Goal: Communication & Community: Answer question/provide support

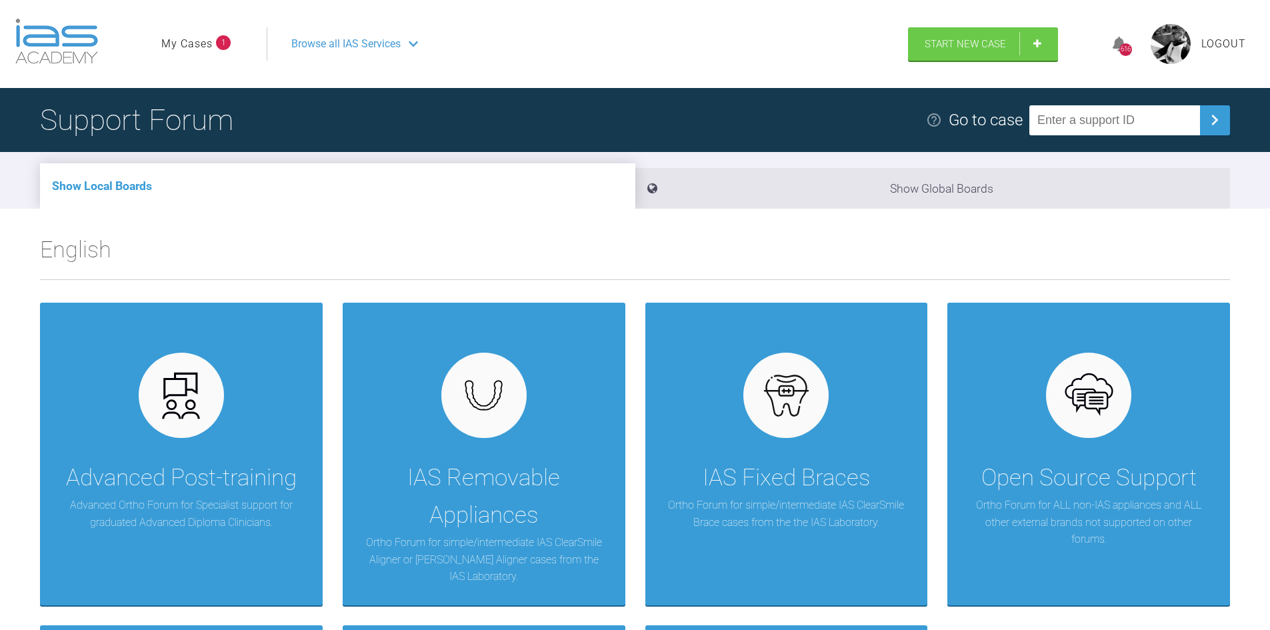
click at [176, 35] on link "My Cases" at bounding box center [186, 43] width 51 height 17
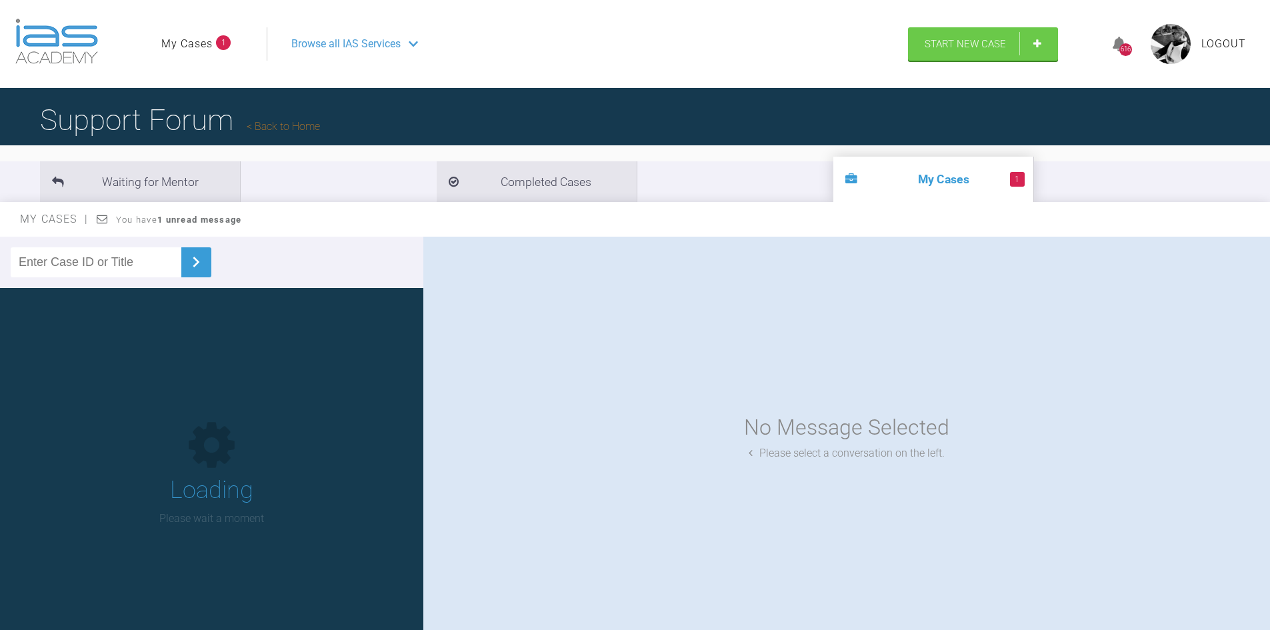
click at [176, 40] on link "My Cases" at bounding box center [186, 43] width 51 height 17
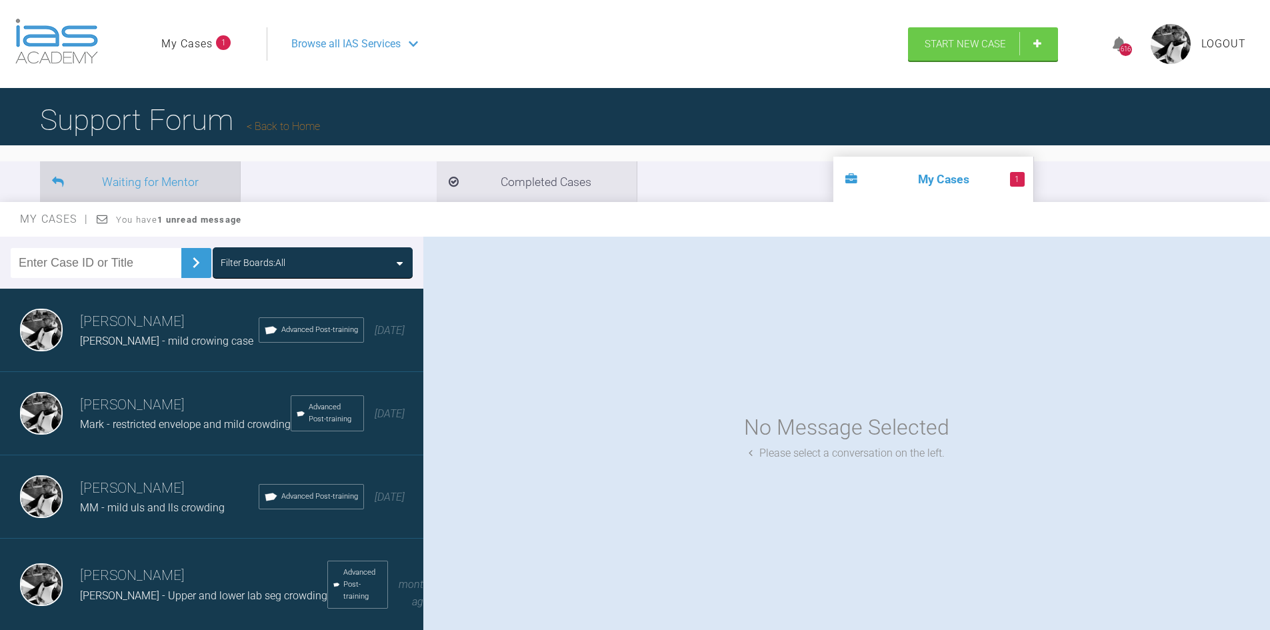
click at [182, 177] on li "Waiting for Mentor" at bounding box center [140, 181] width 200 height 41
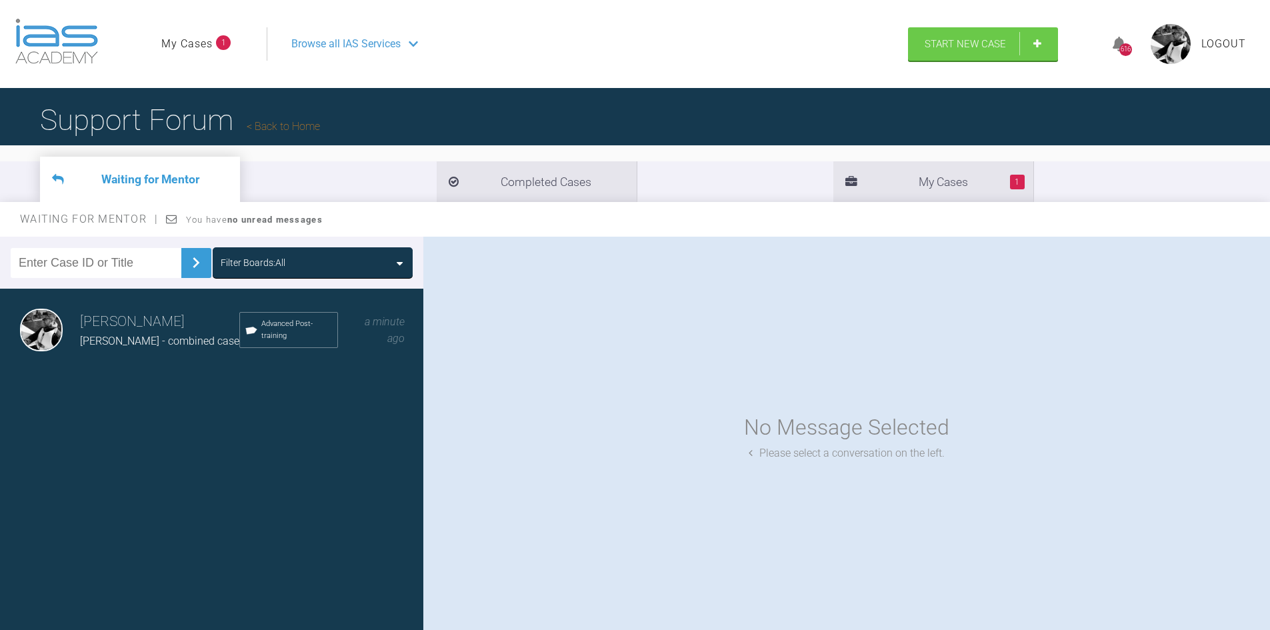
click at [122, 337] on span "Paula - combined case" at bounding box center [159, 341] width 159 height 13
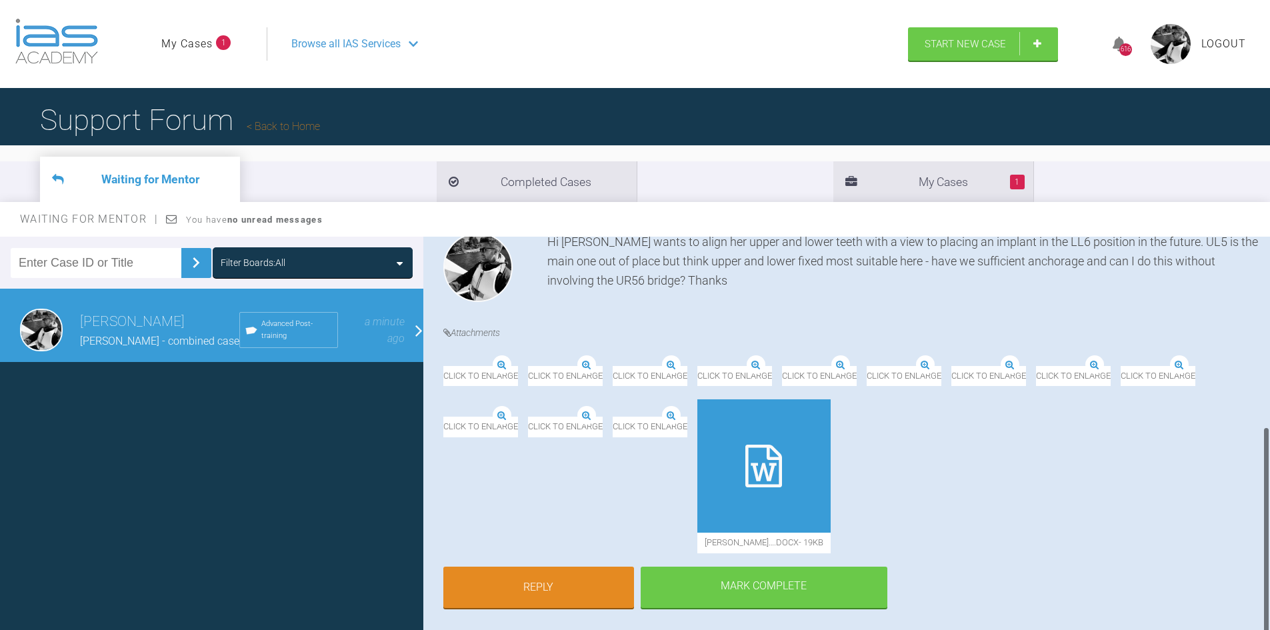
scroll to position [361, 0]
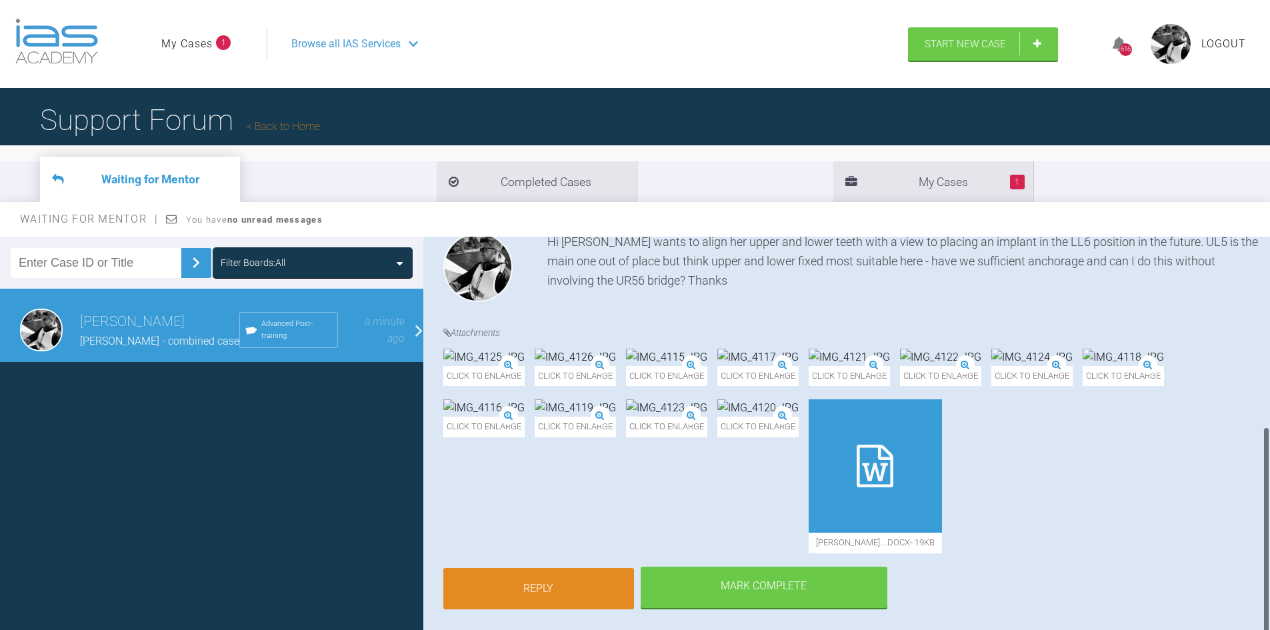
click at [590, 572] on link "Reply" at bounding box center [538, 588] width 191 height 41
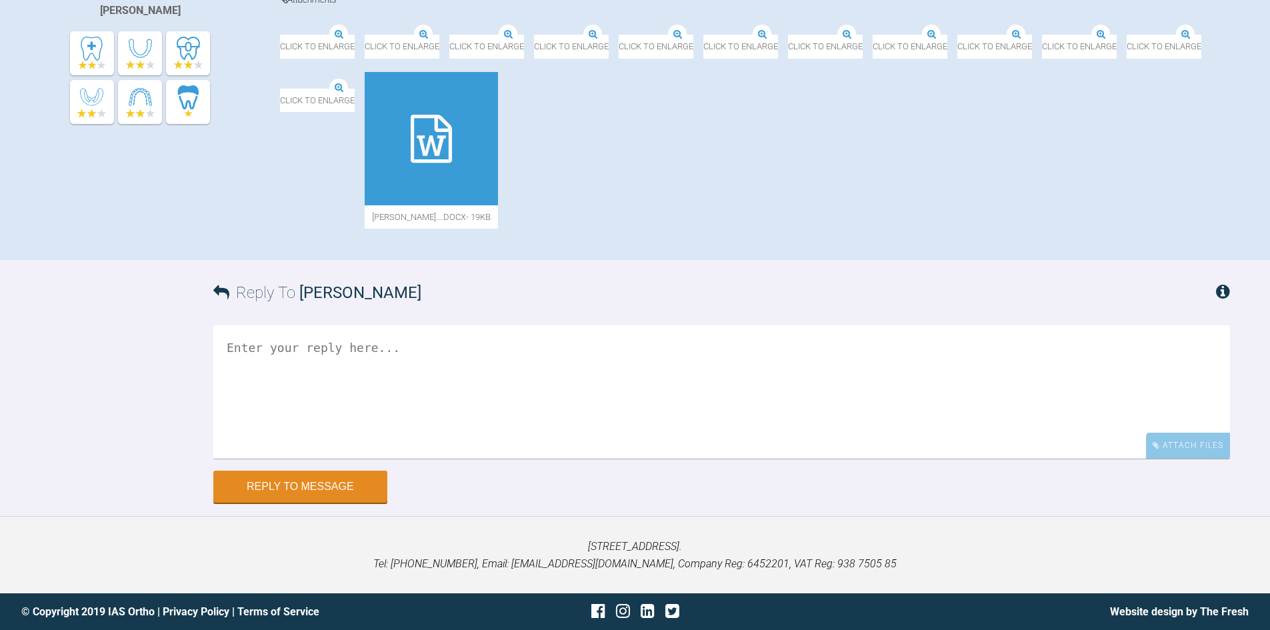
scroll to position [660, 0]
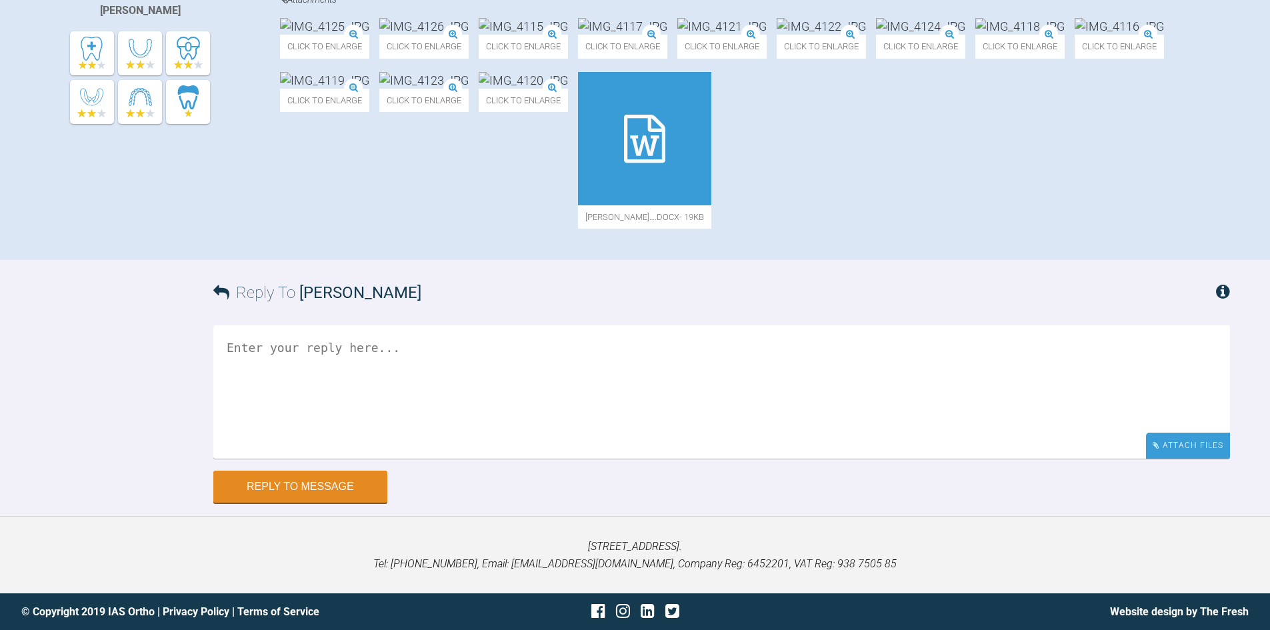
drag, startPoint x: 1236, startPoint y: 456, endPoint x: 1222, endPoint y: 455, distance: 14.0
click at [1230, 457] on div "Reply To David Birkin Attach Files Drag and drop files here! Reply to Message" at bounding box center [635, 381] width 1270 height 243
click at [1220, 454] on div "Attach Files" at bounding box center [1188, 446] width 84 height 26
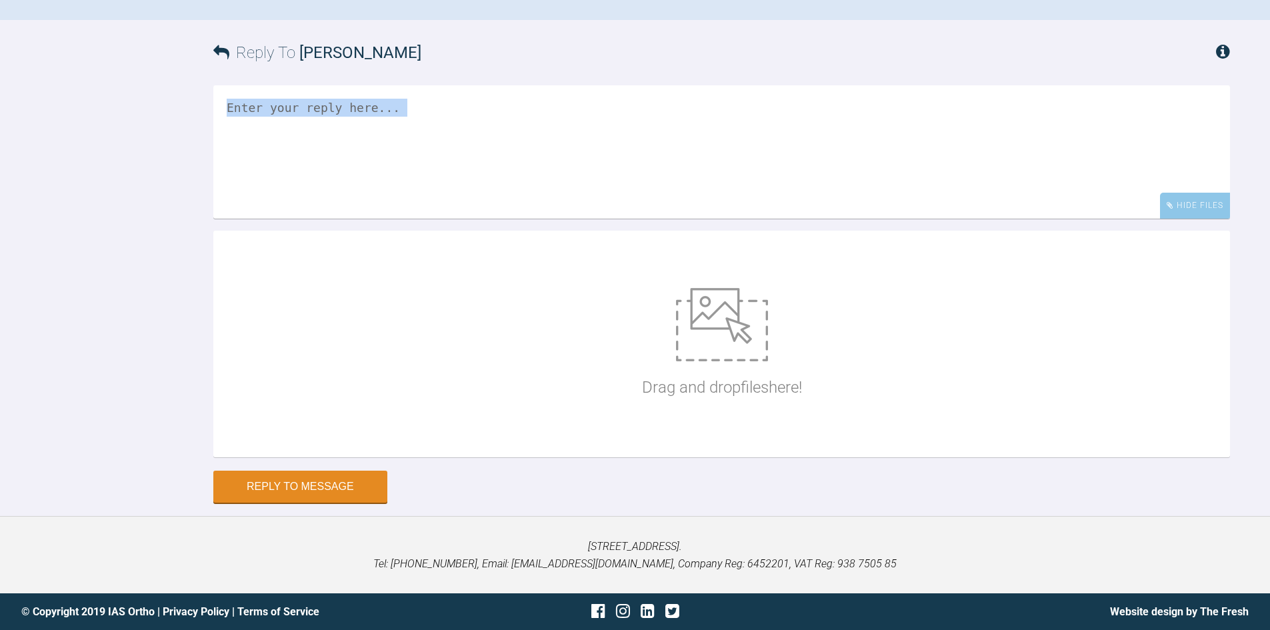
scroll to position [900, 0]
click at [714, 393] on p "Drag and drop files here!" at bounding box center [722, 387] width 160 height 25
type input "C:\fakepath\REYNOLDS, Paula - 559314.jpg"
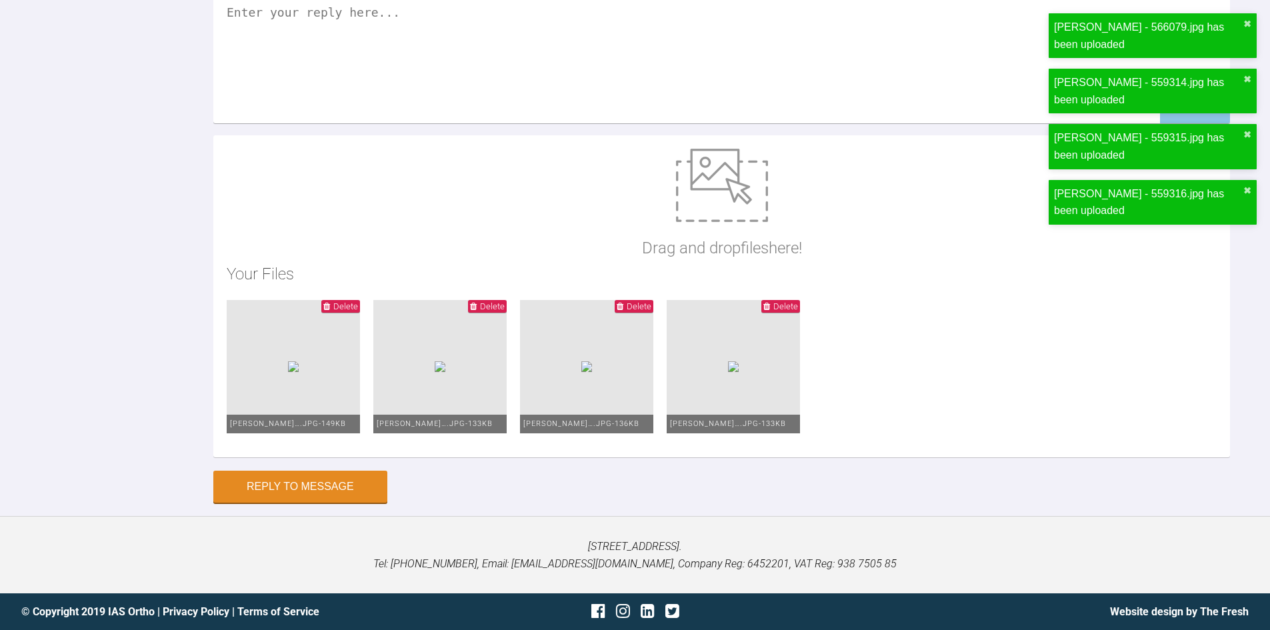
click at [437, 123] on textarea at bounding box center [721, 56] width 1017 height 133
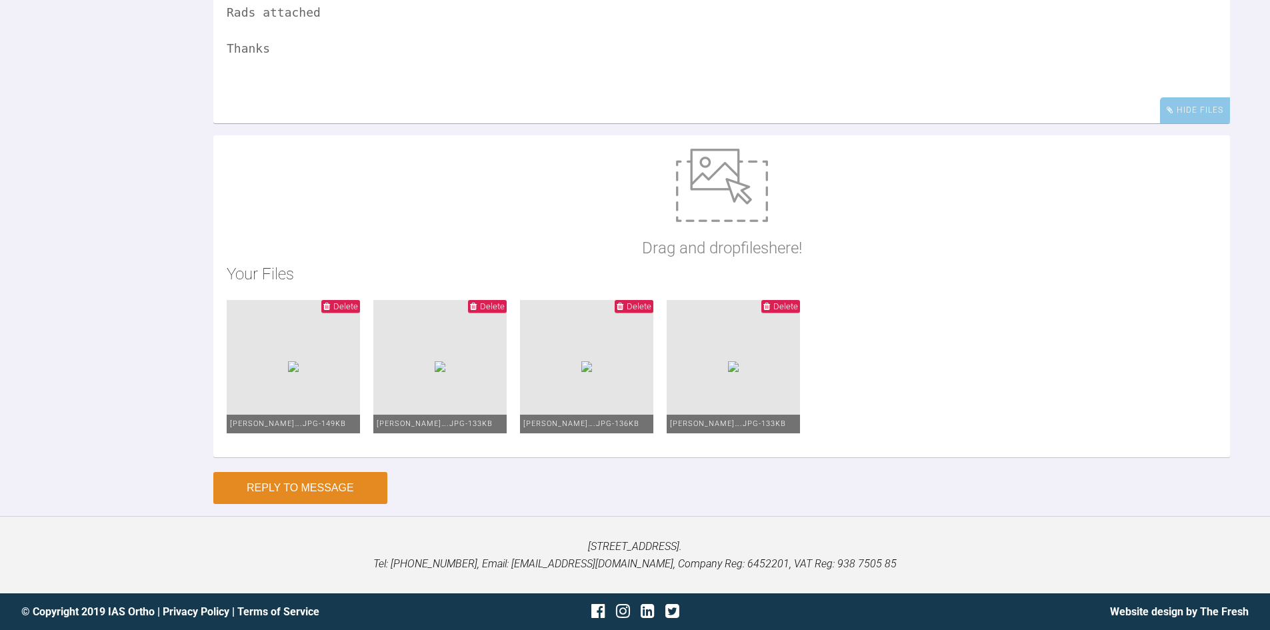
type textarea "Rads attached Thanks"
click at [321, 504] on button "Reply to Message" at bounding box center [300, 488] width 174 height 32
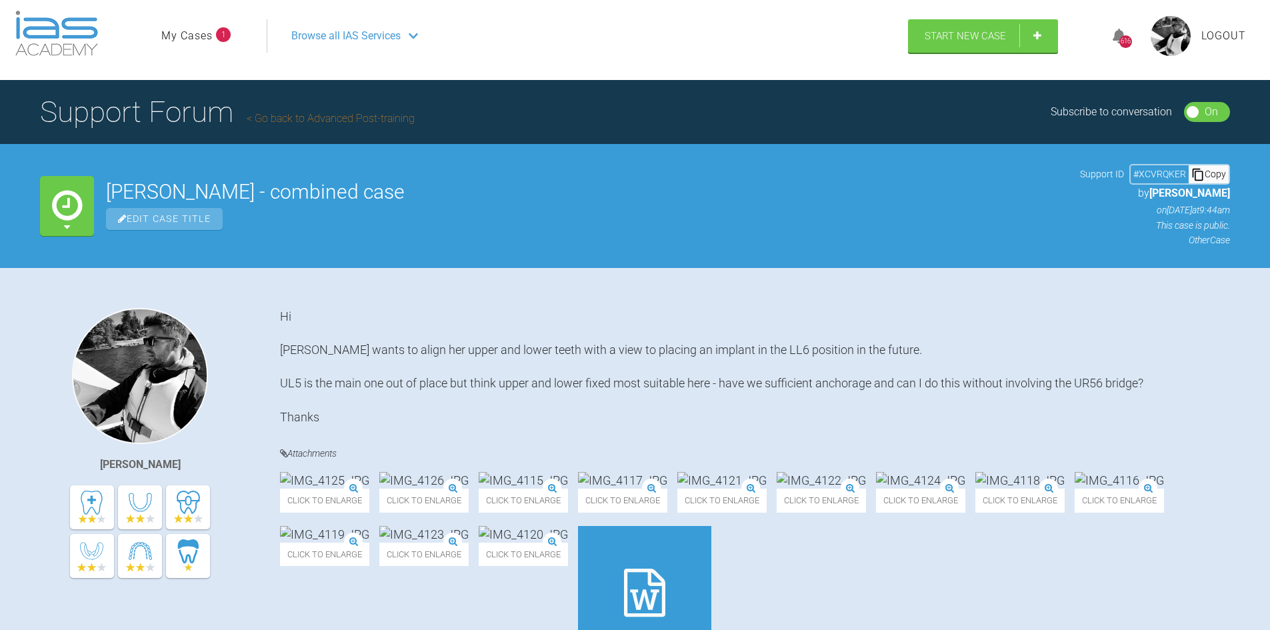
scroll to position [0, 0]
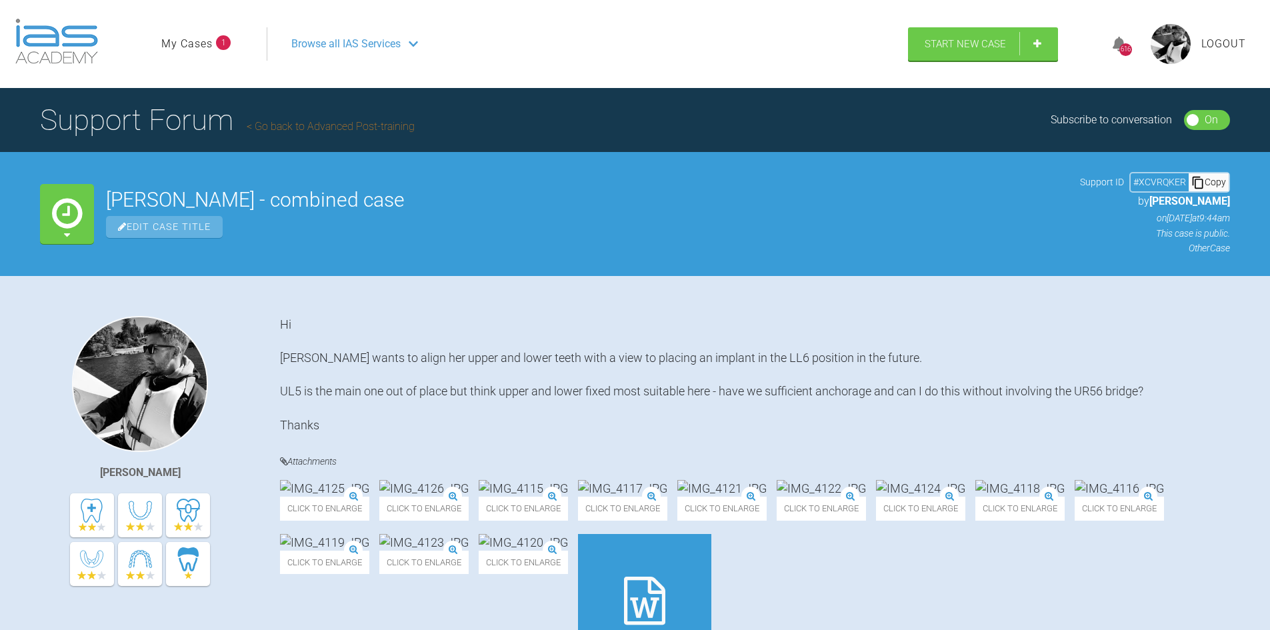
click at [185, 49] on link "My Cases" at bounding box center [186, 43] width 51 height 17
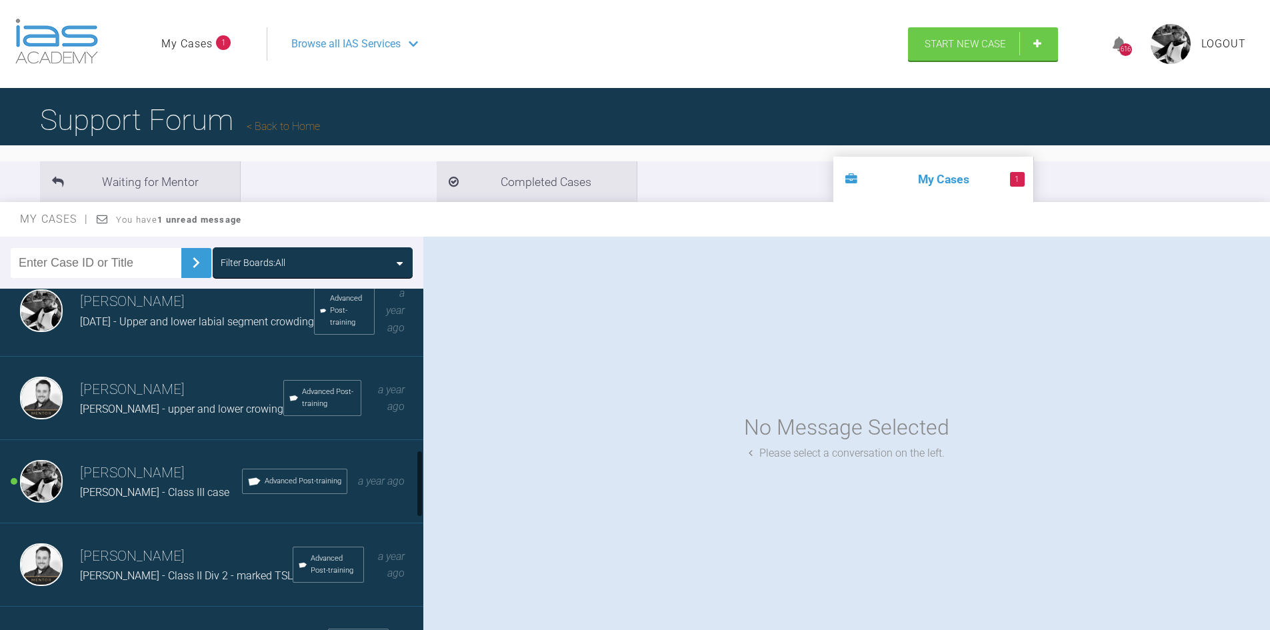
scroll to position [800, 0]
click at [135, 482] on h3 "David Birkin" at bounding box center [161, 475] width 162 height 23
